Goal: Task Accomplishment & Management: Complete application form

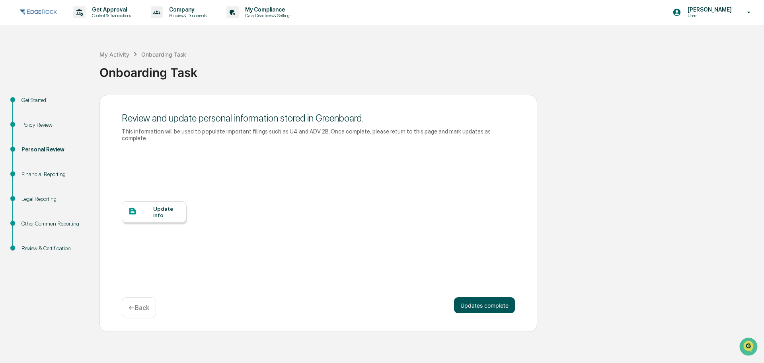
click at [470, 303] on button "Updates complete" at bounding box center [484, 305] width 61 height 16
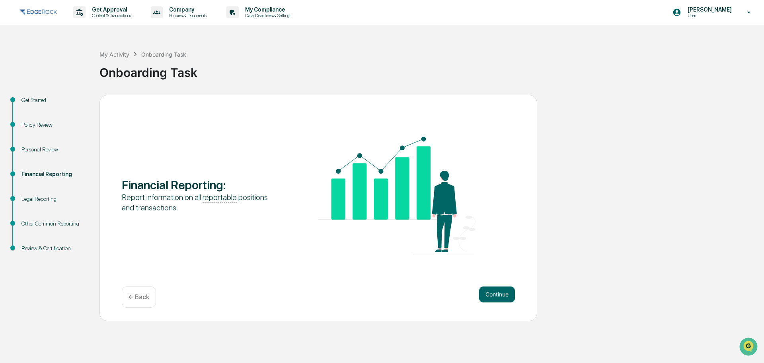
click at [43, 97] on div "Get Started" at bounding box center [53, 100] width 65 height 8
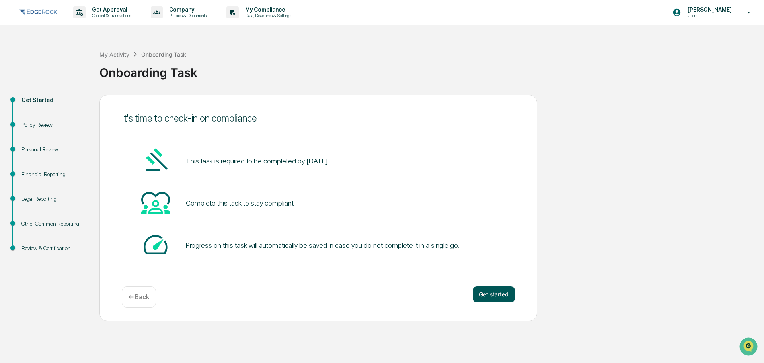
click at [492, 294] on button "Get started" at bounding box center [494, 294] width 42 height 16
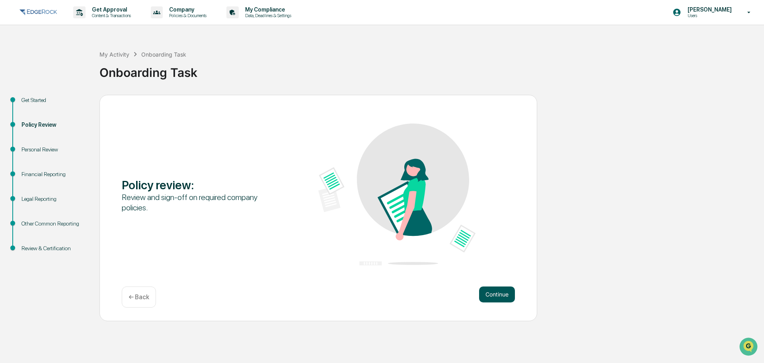
click at [496, 288] on button "Continue" at bounding box center [497, 294] width 36 height 16
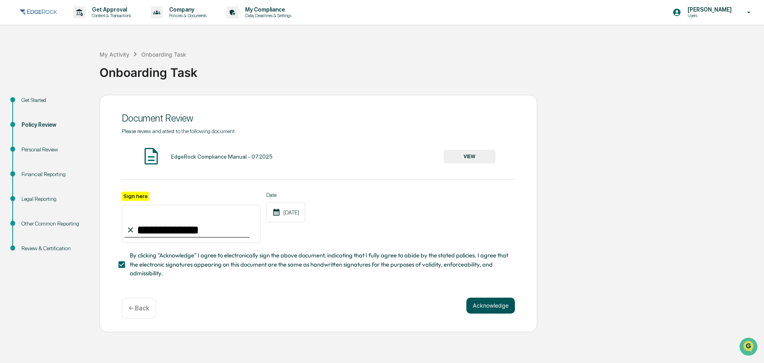
click at [495, 310] on button "Acknowledge" at bounding box center [491, 305] width 49 height 16
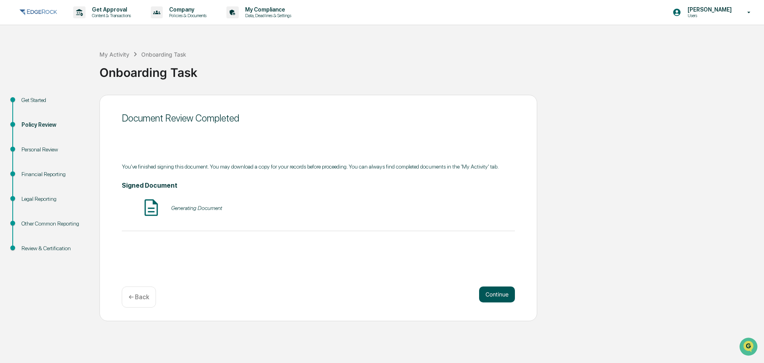
click at [489, 290] on button "Continue" at bounding box center [497, 294] width 36 height 16
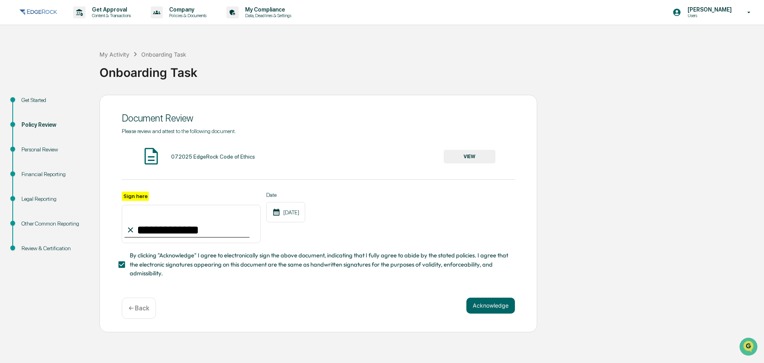
click at [489, 295] on div "**********" at bounding box center [319, 213] width 438 height 237
click at [491, 306] on button "Acknowledge" at bounding box center [491, 305] width 49 height 16
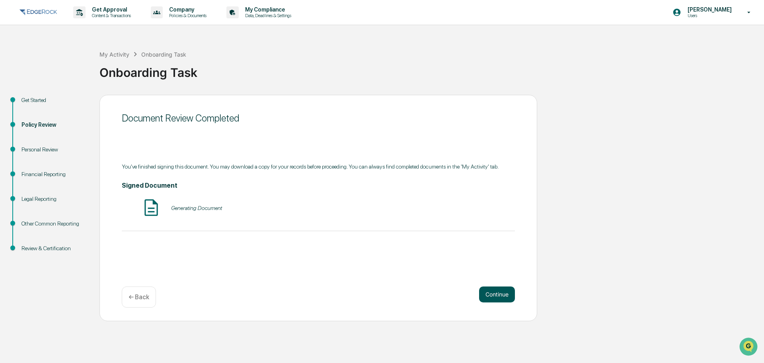
click at [489, 291] on button "Continue" at bounding box center [497, 294] width 36 height 16
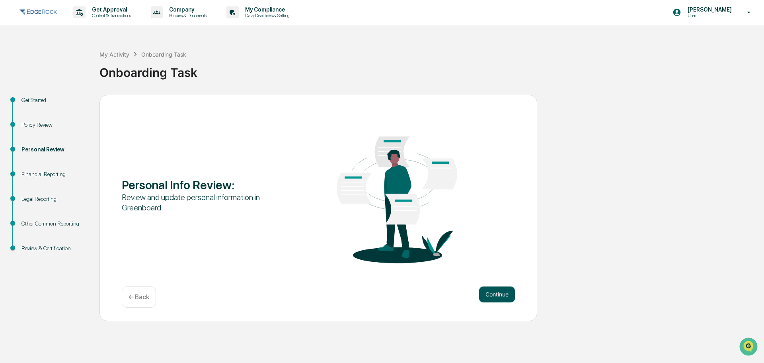
click at [494, 293] on button "Continue" at bounding box center [497, 294] width 36 height 16
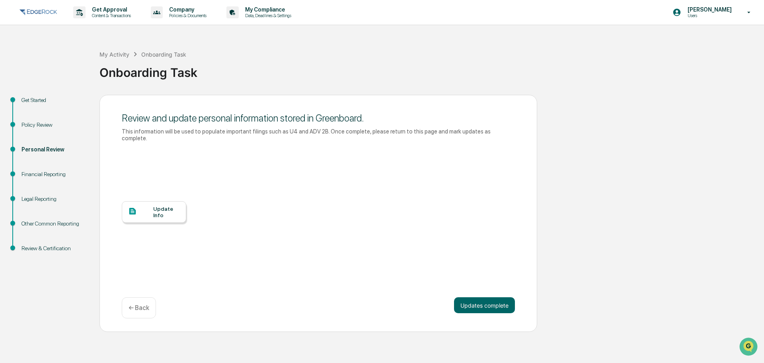
click at [136, 201] on div "Update Info" at bounding box center [154, 211] width 64 height 21
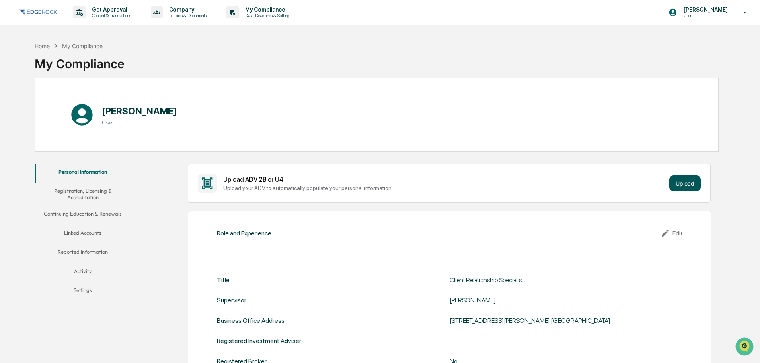
drag, startPoint x: 699, startPoint y: 183, endPoint x: 691, endPoint y: 181, distance: 8.2
click at [691, 181] on button "Upload" at bounding box center [685, 183] width 31 height 16
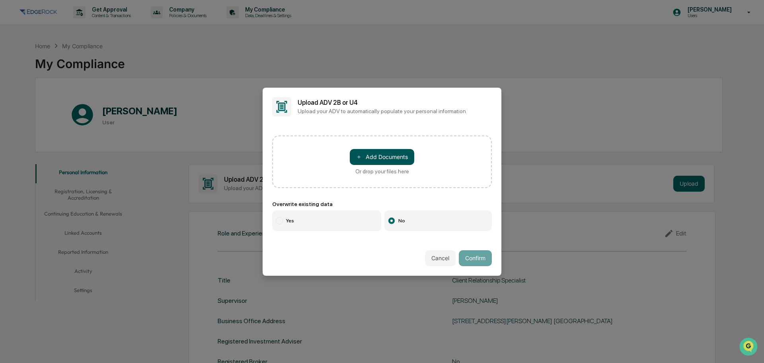
click at [405, 155] on button "＋ Add Documents" at bounding box center [382, 157] width 64 height 16
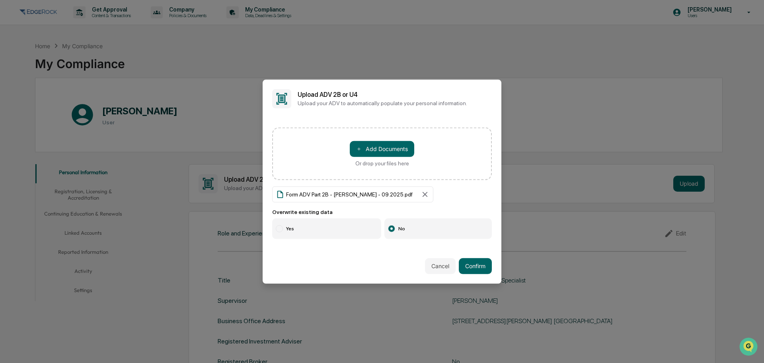
click at [346, 233] on label "Yes" at bounding box center [326, 228] width 109 height 21
click at [473, 262] on button "Confirm" at bounding box center [475, 266] width 33 height 16
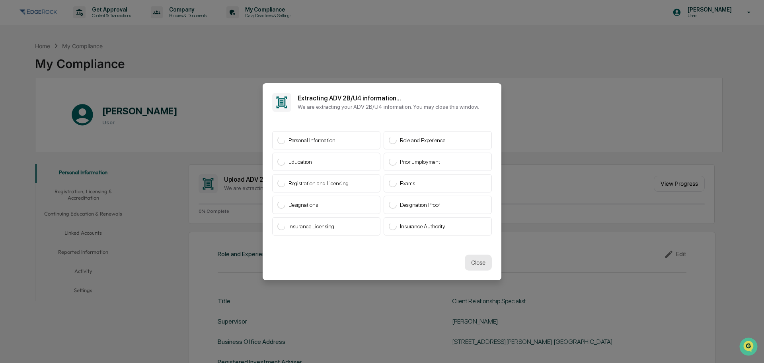
click at [479, 258] on button "Close" at bounding box center [478, 262] width 27 height 16
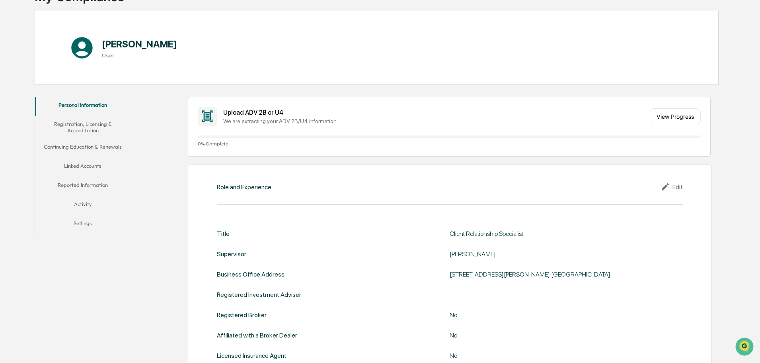
scroll to position [119, 0]
